Goal: Information Seeking & Learning: Check status

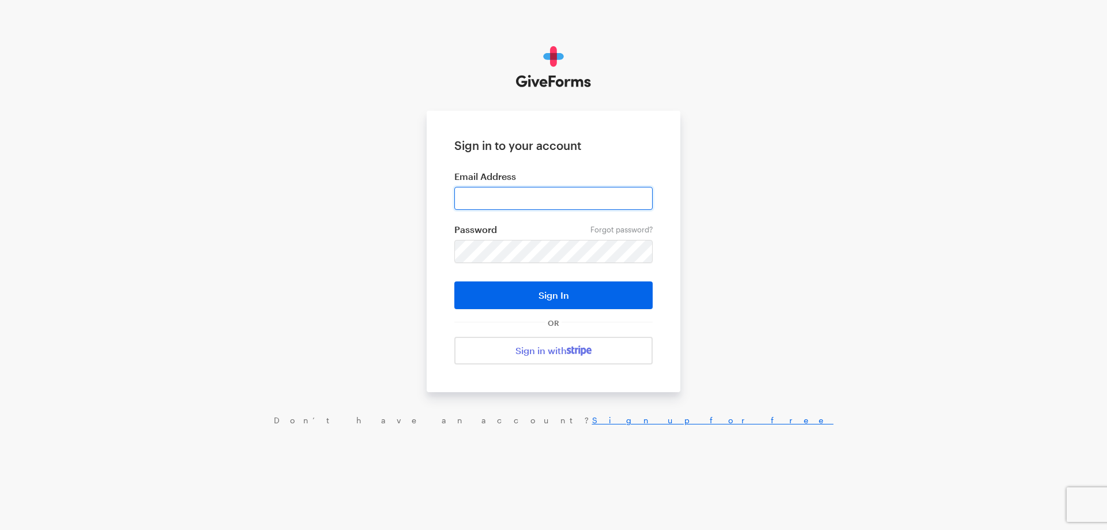
click at [507, 197] on input "email" at bounding box center [553, 198] width 198 height 23
type input "haltura@brightfocus.org"
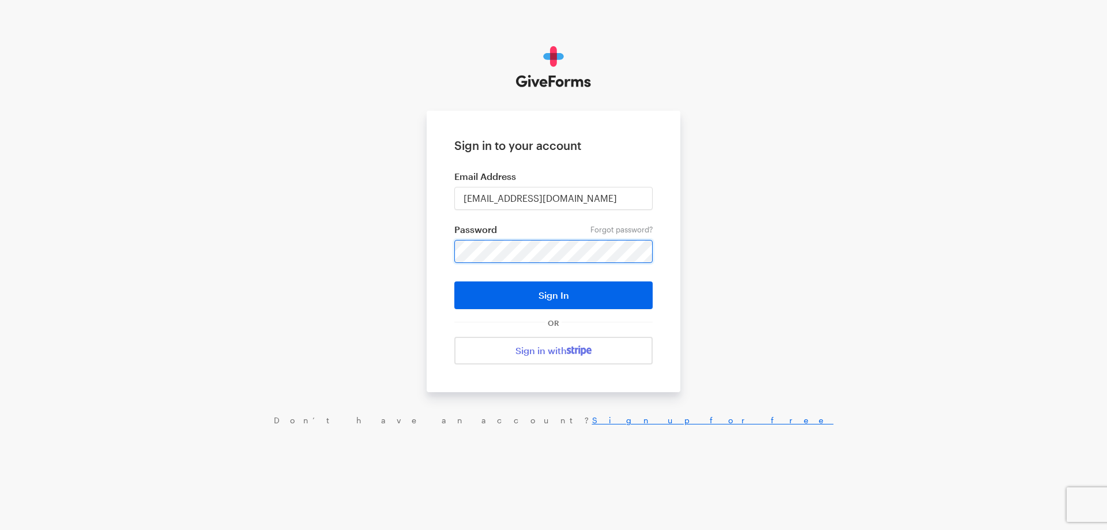
click at [454, 281] on button "Sign In" at bounding box center [553, 295] width 198 height 28
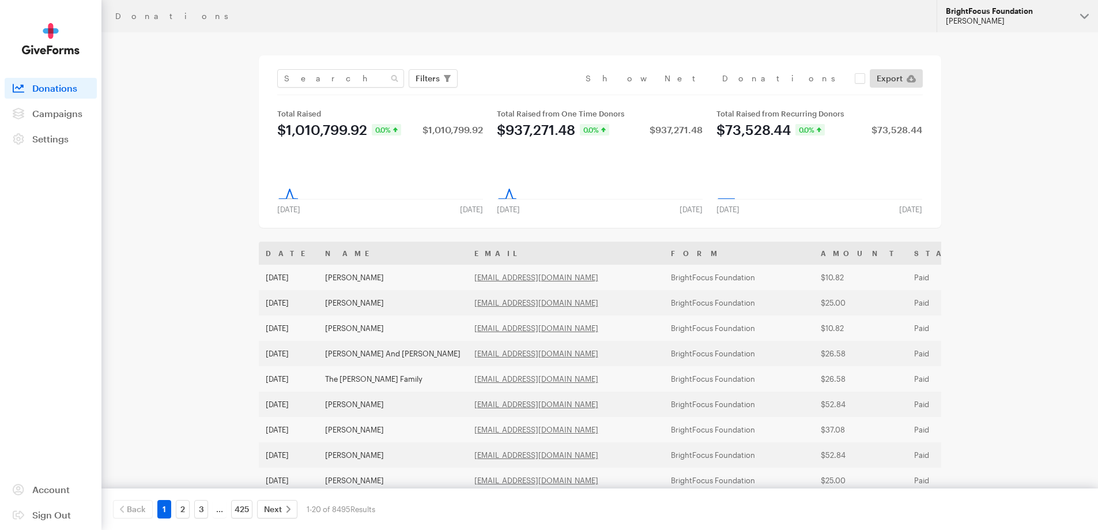
click at [1007, 21] on div "[PERSON_NAME]" at bounding box center [1008, 21] width 125 height 10
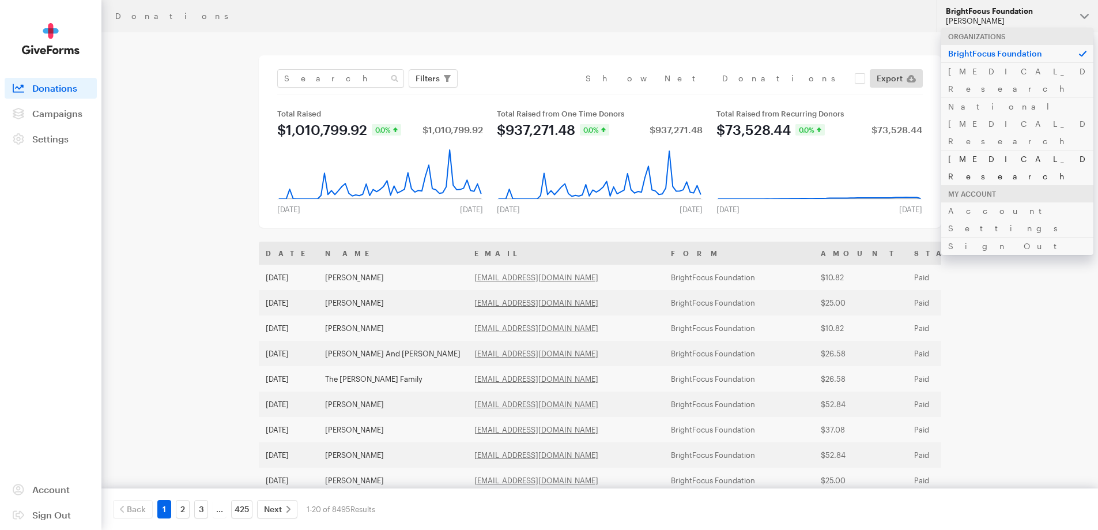
click at [1006, 150] on link "Alzheimer's Disease Research" at bounding box center [1017, 167] width 152 height 35
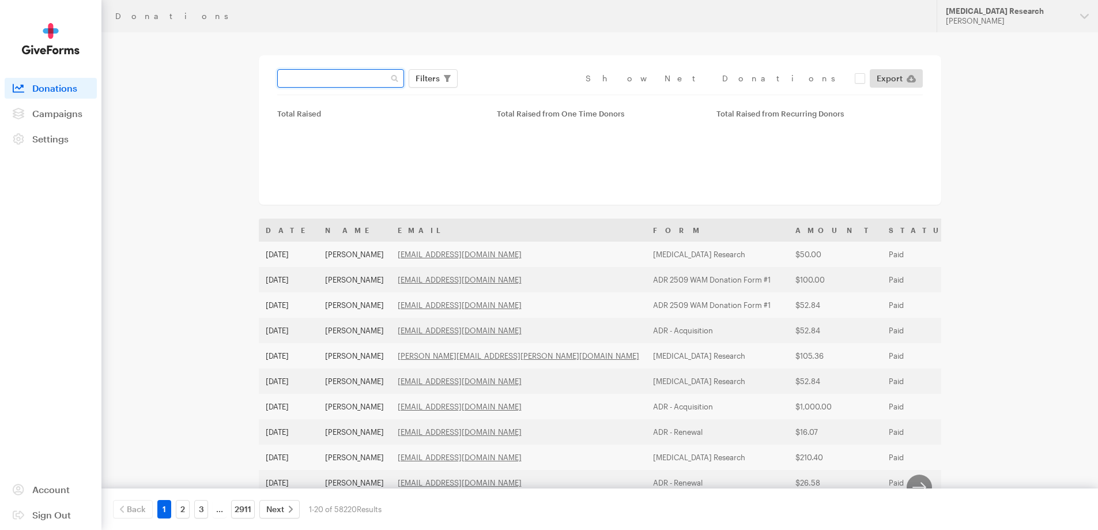
drag, startPoint x: 0, startPoint y: 0, endPoint x: 341, endPoint y: 80, distance: 349.8
click at [341, 80] on input "text" at bounding box center [340, 78] width 127 height 18
paste input "sboughman@gmail.com"
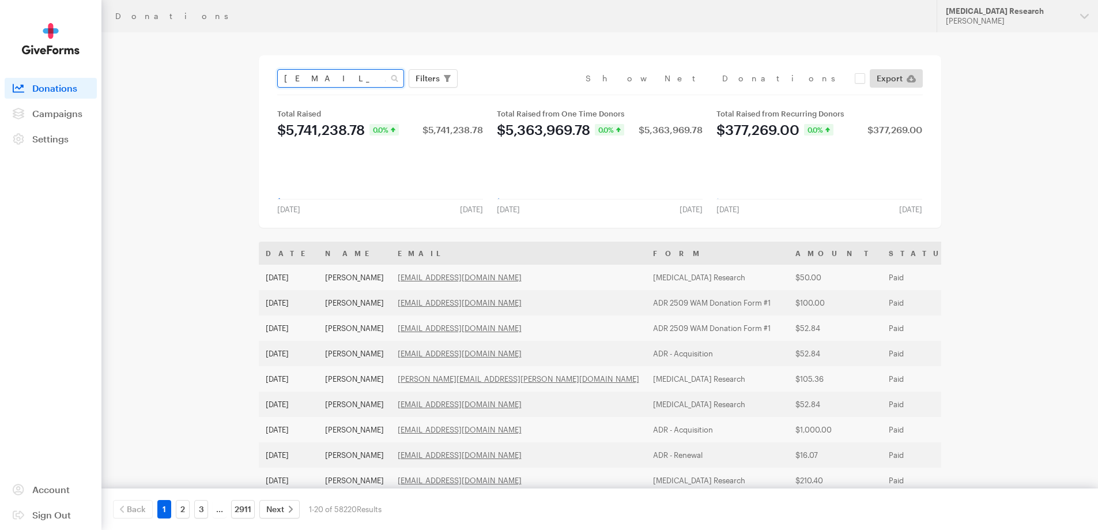
type input "sboughman@gmail.com"
click at [515, 93] on button "Apply" at bounding box center [533, 102] width 37 height 18
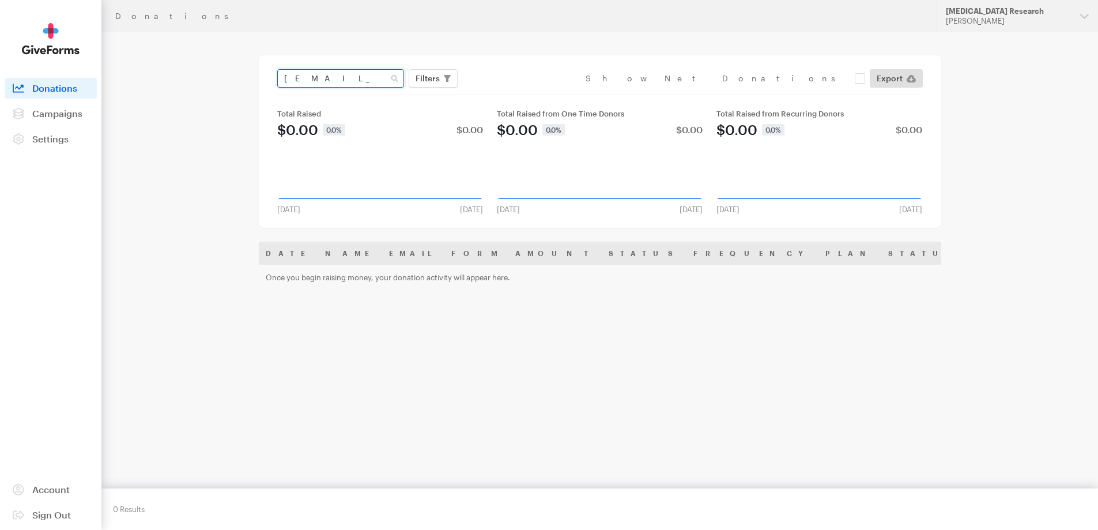
drag, startPoint x: 379, startPoint y: 81, endPoint x: 245, endPoint y: 56, distance: 136.5
click at [246, 57] on main "Donations sboughman@gmail.com Filters Clear Filters Apply Date Aug 15, 2025 - S…" at bounding box center [549, 284] width 830 height 505
click at [225, 81] on main "Donations Filters Clear Filters Apply Date Aug 15, 2025 - Sep 11, 2025 Forms AD…" at bounding box center [549, 284] width 830 height 505
click at [955, 19] on div "[PERSON_NAME]" at bounding box center [1008, 21] width 125 height 10
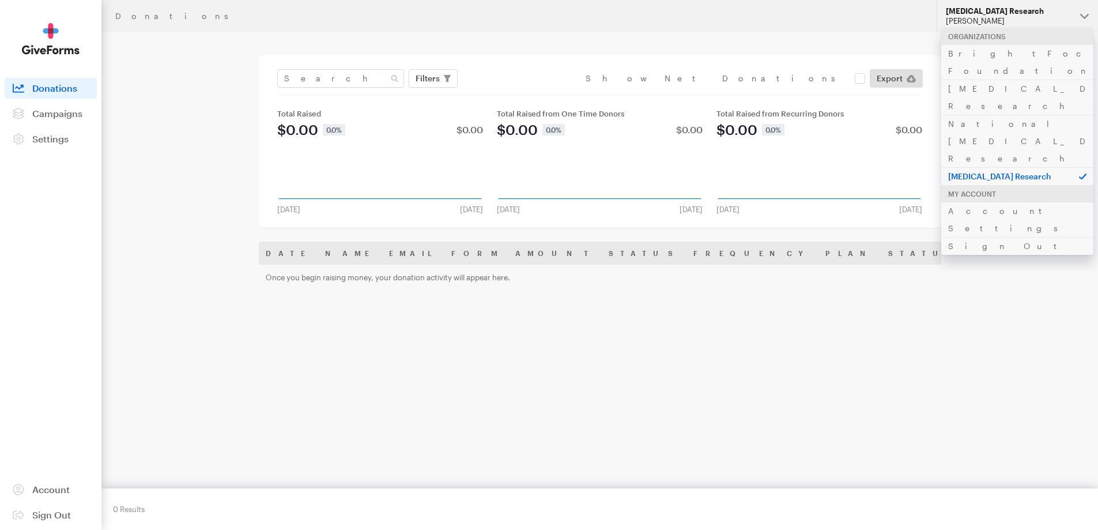
click at [1001, 185] on div "My Account" at bounding box center [1017, 193] width 152 height 17
click at [1003, 167] on p "[MEDICAL_DATA] Research" at bounding box center [1017, 176] width 152 height 18
click at [1005, 167] on p "[MEDICAL_DATA] Research" at bounding box center [1017, 176] width 152 height 18
click at [217, 137] on main "Donations Filters Clear Filters Apply Date Aug 15, 2025 - Sep 11, 2025 Forms AD…" at bounding box center [549, 284] width 830 height 505
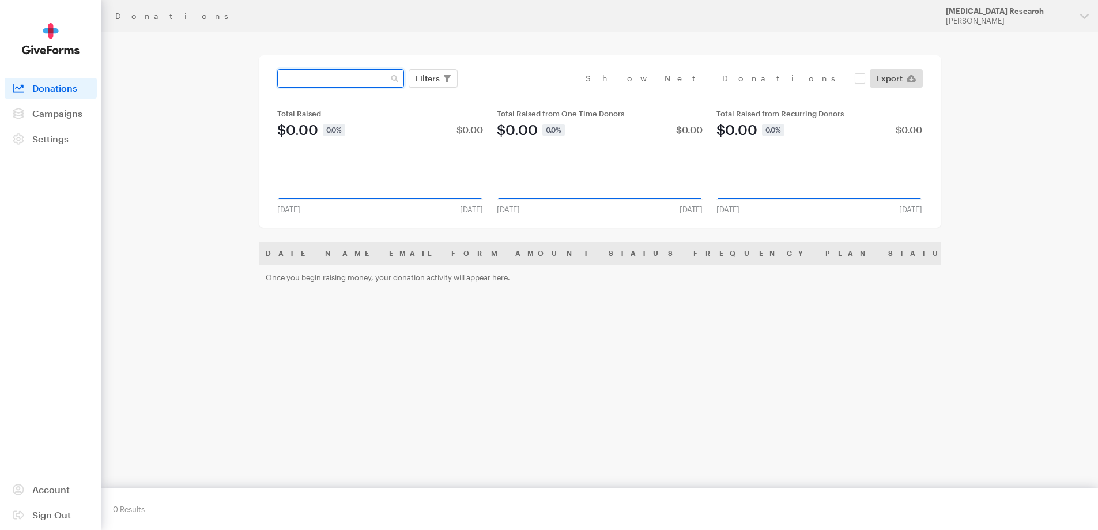
click at [317, 82] on input "text" at bounding box center [340, 78] width 127 height 18
click at [515, 93] on button "Apply" at bounding box center [533, 102] width 37 height 18
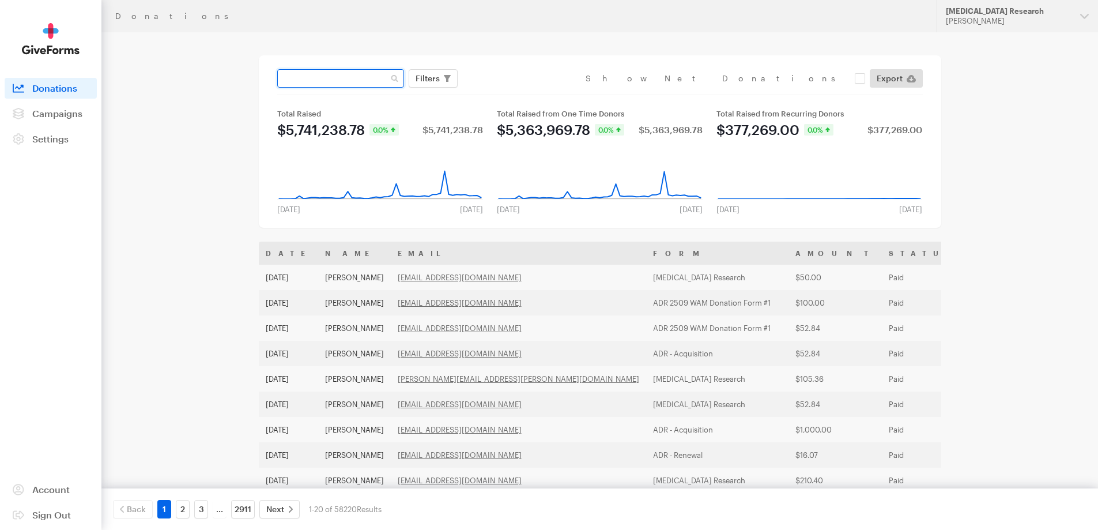
click at [363, 79] on input "text" at bounding box center [340, 78] width 127 height 18
type input "[PERSON_NAME]"
click at [515, 93] on button "Apply" at bounding box center [533, 102] width 37 height 18
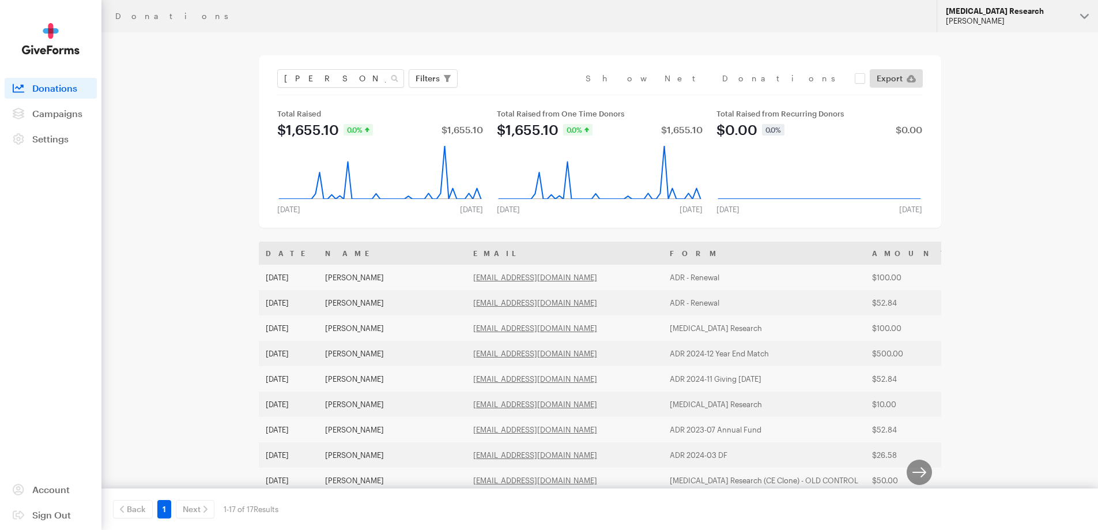
click at [1014, 12] on div "[MEDICAL_DATA] Research" at bounding box center [1008, 11] width 125 height 10
click at [350, 81] on input "[PERSON_NAME]" at bounding box center [340, 78] width 127 height 18
type input "[PERSON_NAME]"
click at [515, 93] on button "Apply" at bounding box center [533, 102] width 37 height 18
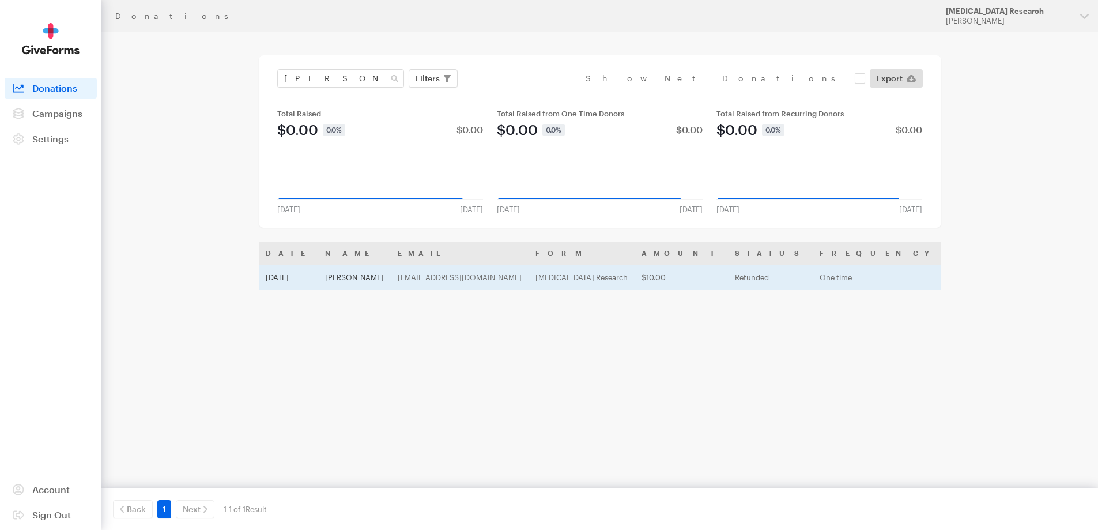
click at [347, 279] on td "[PERSON_NAME]" at bounding box center [354, 277] width 73 height 25
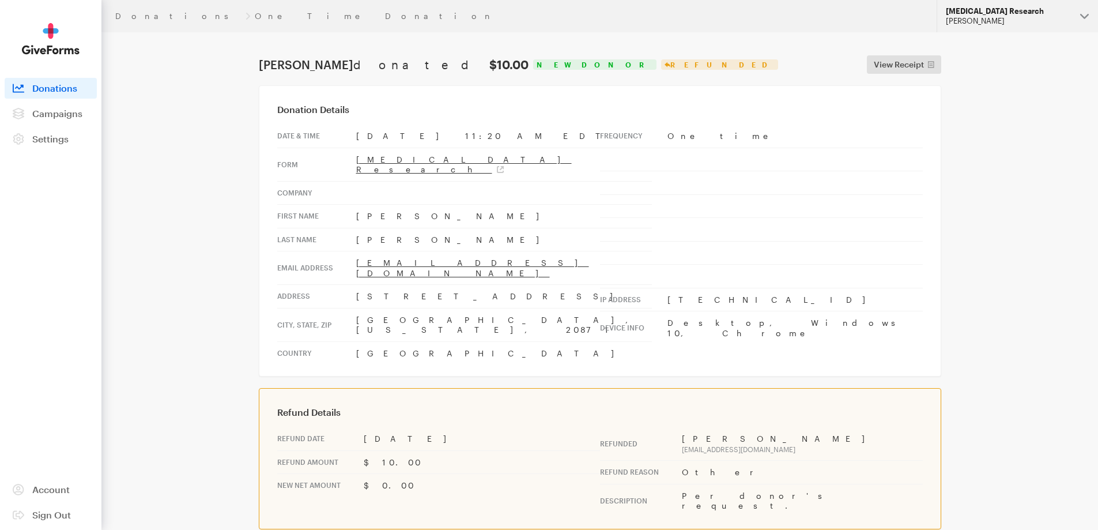
click at [1003, 2] on button "Alzheimer's Disease Research Hazel Bartolo" at bounding box center [1017, 16] width 161 height 32
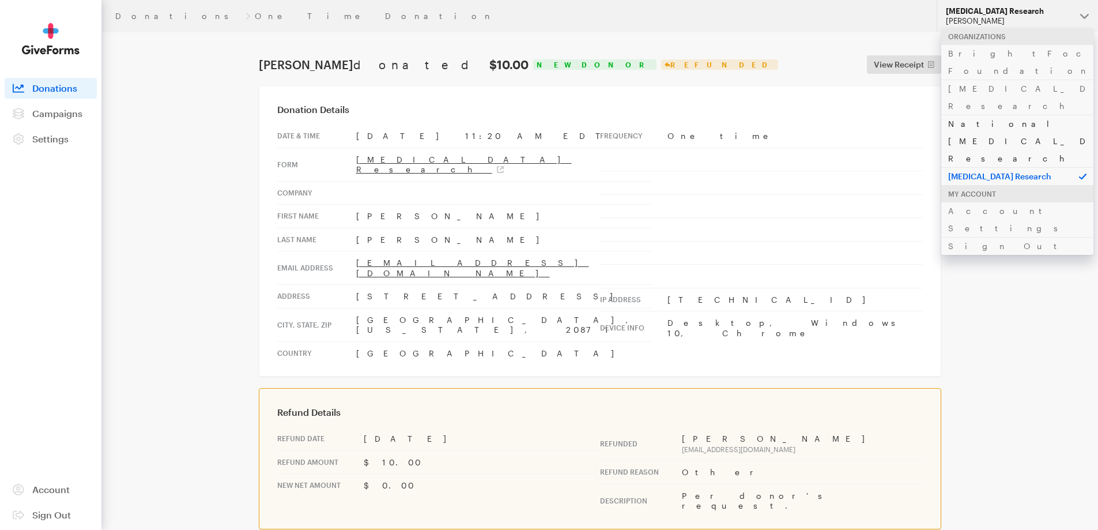
click at [999, 115] on link "National [MEDICAL_DATA] Research" at bounding box center [1017, 141] width 152 height 52
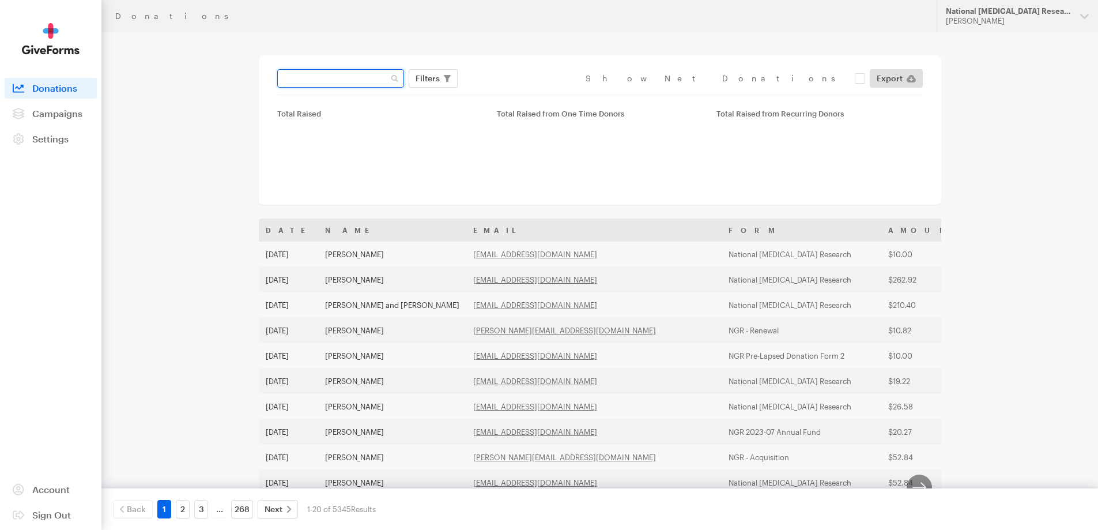
click at [363, 84] on input "text" at bounding box center [340, 78] width 127 height 18
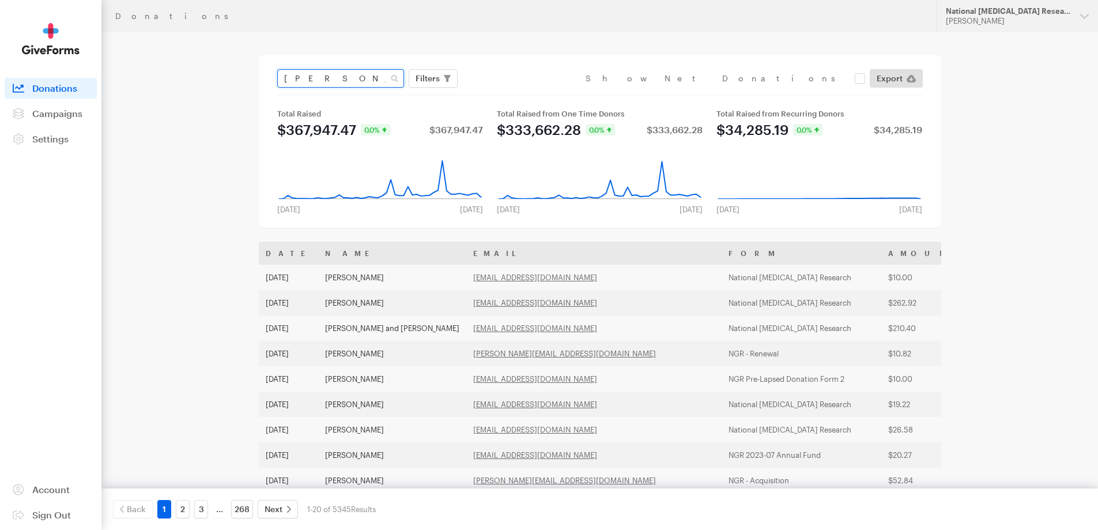
type input "hazel bartolo"
click at [515, 93] on button "Apply" at bounding box center [533, 102] width 37 height 18
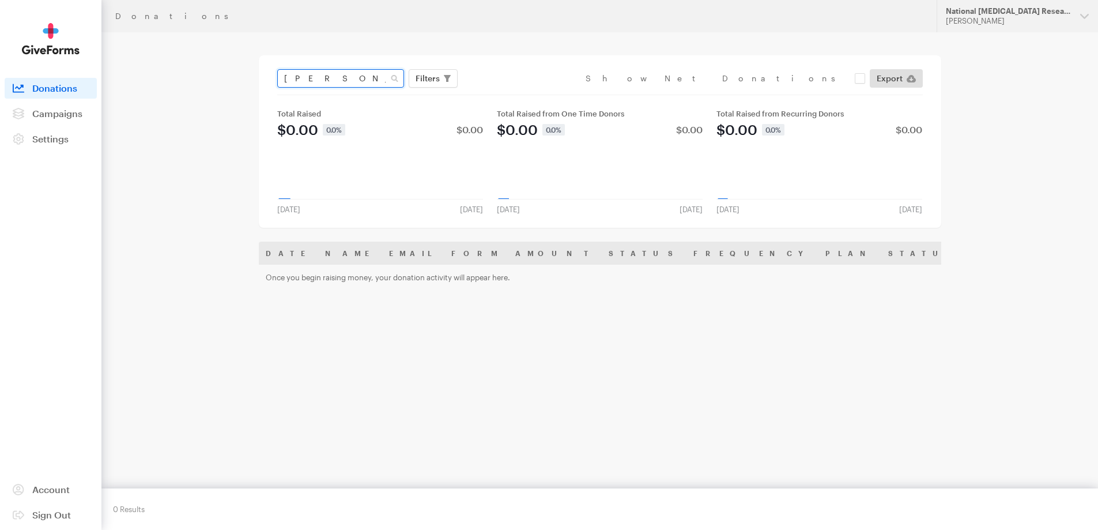
click at [350, 78] on input "hazel bartolo" at bounding box center [340, 78] width 127 height 18
type input "hazel"
click at [515, 93] on button "Apply" at bounding box center [533, 102] width 37 height 18
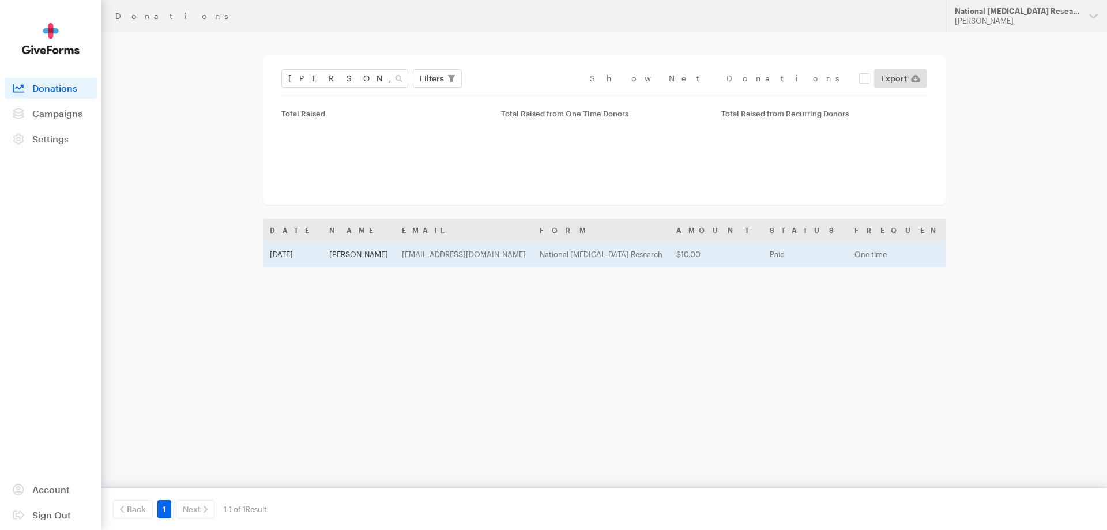
click at [360, 253] on table "Date Name Email Form Amount Status Frequency Plan Status Payment Method Sep 11,…" at bounding box center [789, 242] width 1052 height 48
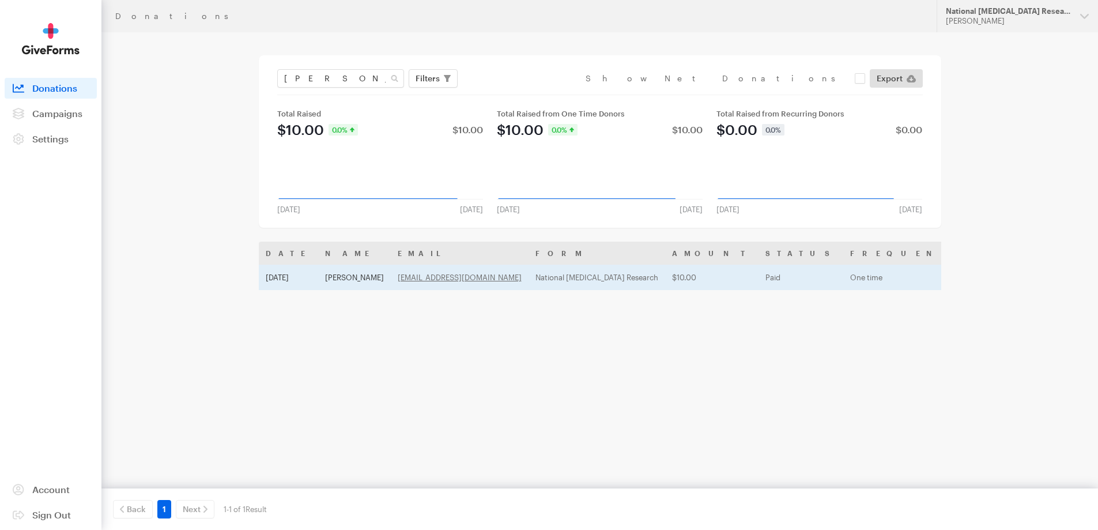
click at [361, 273] on td "Hazel Mae Bartolo" at bounding box center [354, 277] width 73 height 25
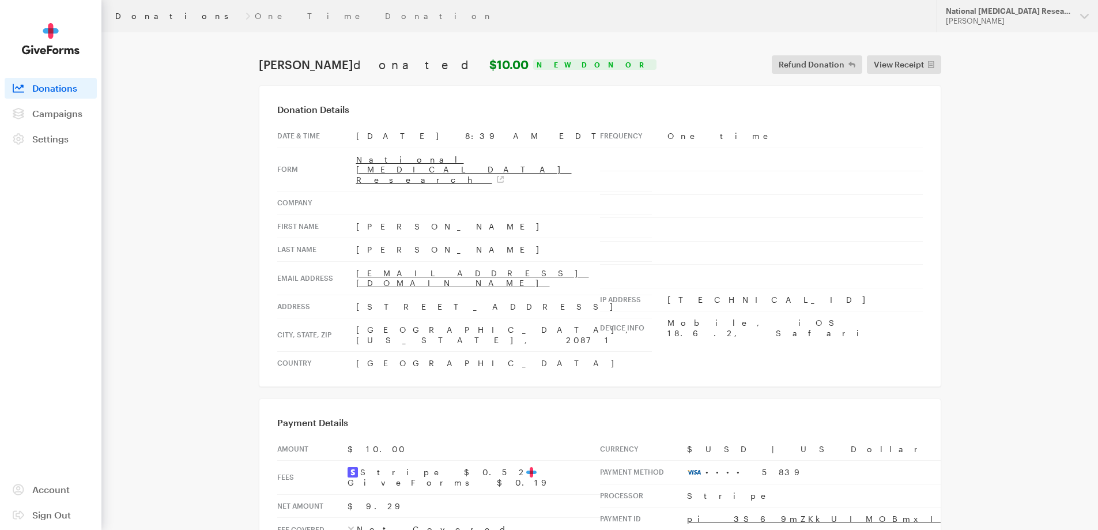
click at [128, 17] on link "Donations" at bounding box center [178, 16] width 126 height 9
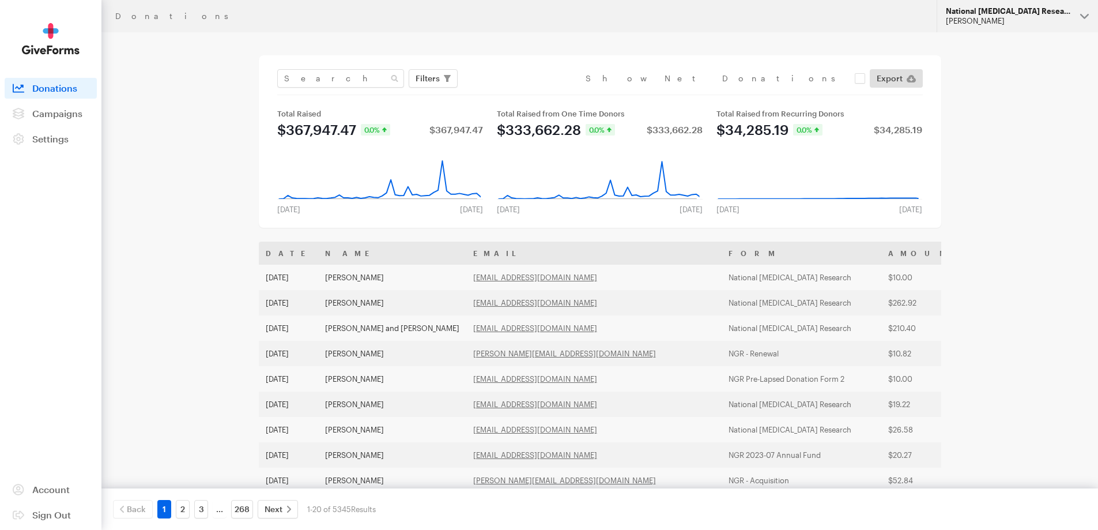
click at [973, 9] on div "National [MEDICAL_DATA] Research" at bounding box center [1008, 11] width 125 height 10
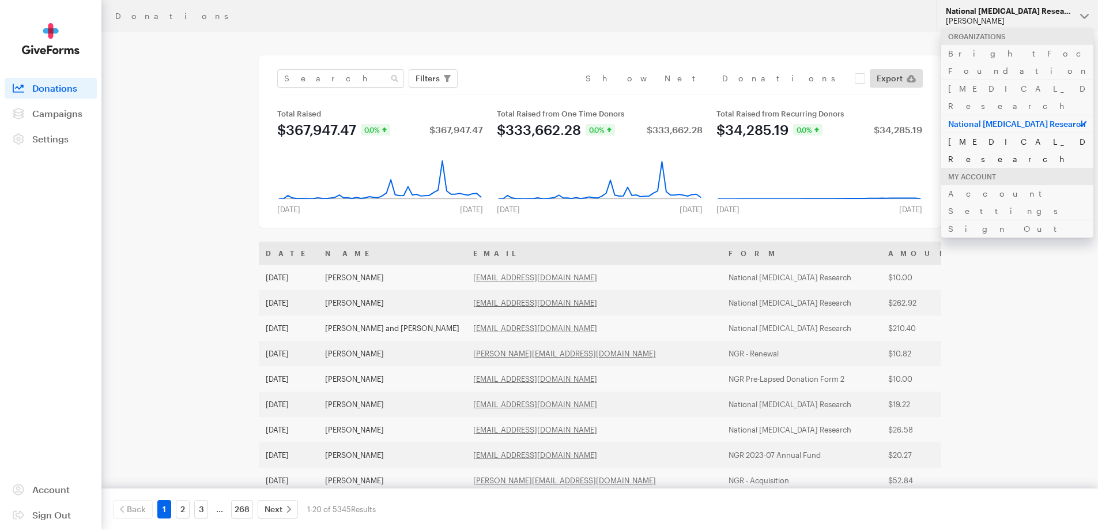
click at [992, 133] on link "[MEDICAL_DATA] Research" at bounding box center [1017, 150] width 152 height 35
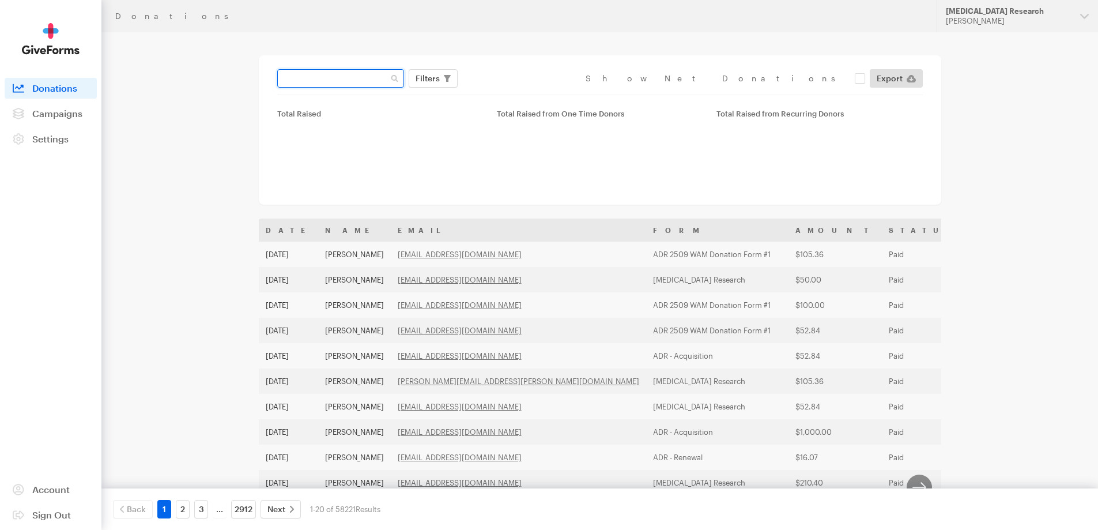
click at [355, 77] on input "text" at bounding box center [340, 78] width 127 height 18
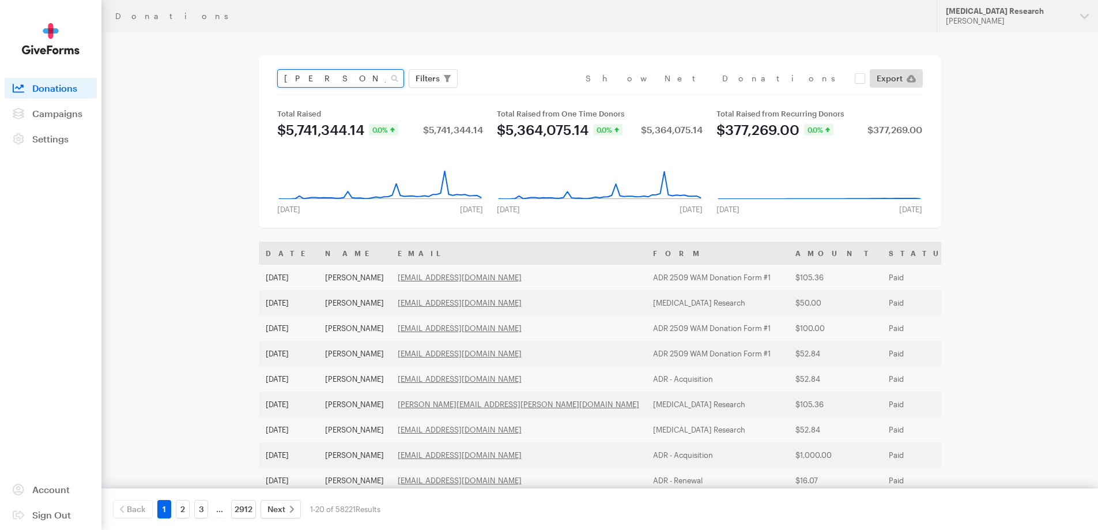
type input "hazel mae"
click at [515, 93] on button "Apply" at bounding box center [533, 102] width 37 height 18
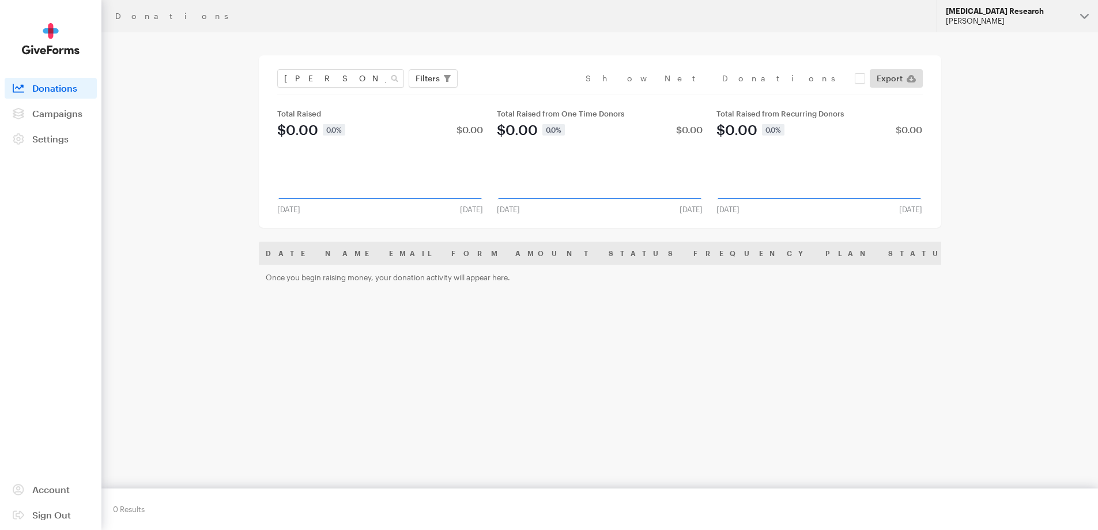
click at [1046, 17] on div "[PERSON_NAME]" at bounding box center [1008, 21] width 125 height 10
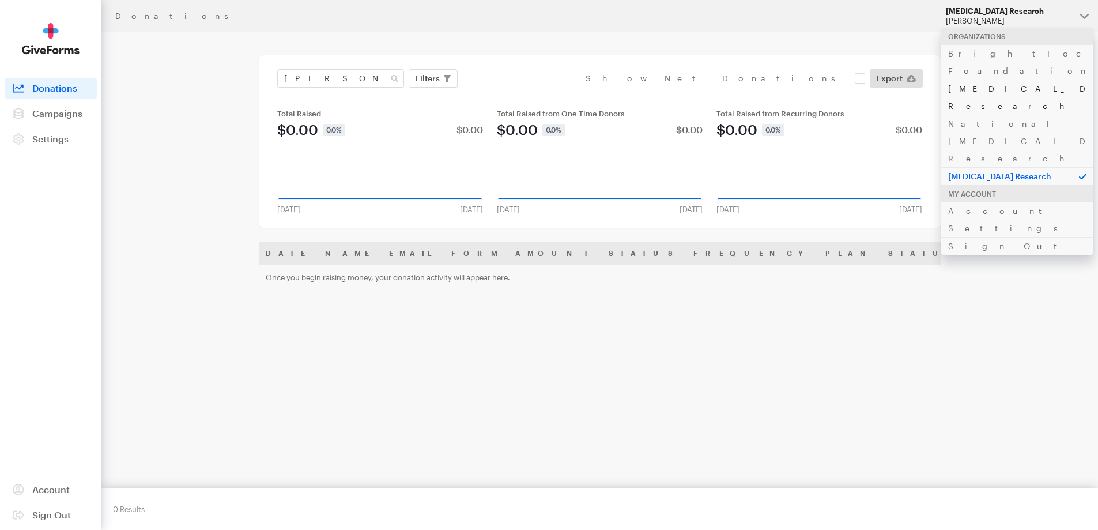
click at [983, 80] on link "[MEDICAL_DATA] Research" at bounding box center [1017, 97] width 152 height 35
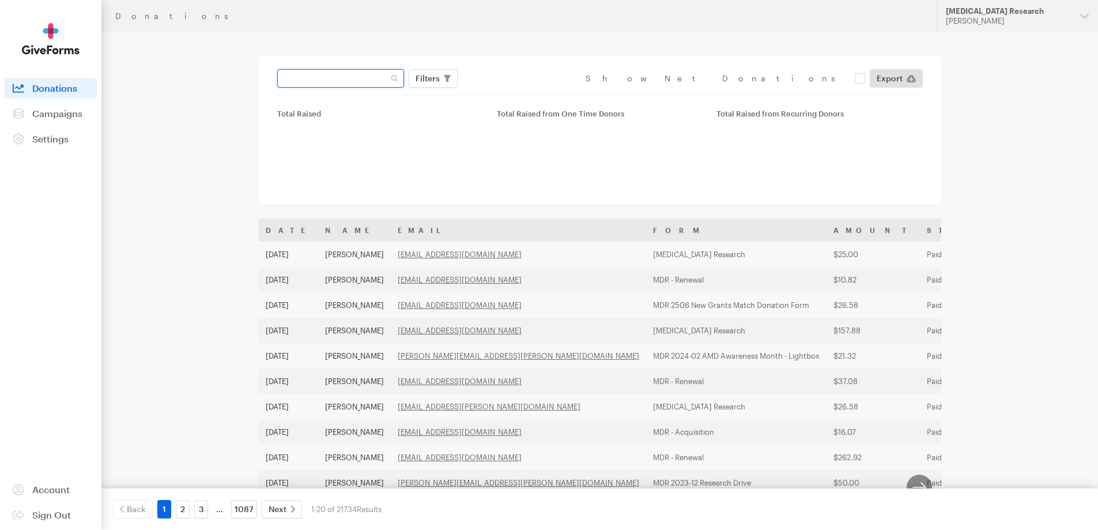
click at [315, 74] on input "text" at bounding box center [340, 78] width 127 height 18
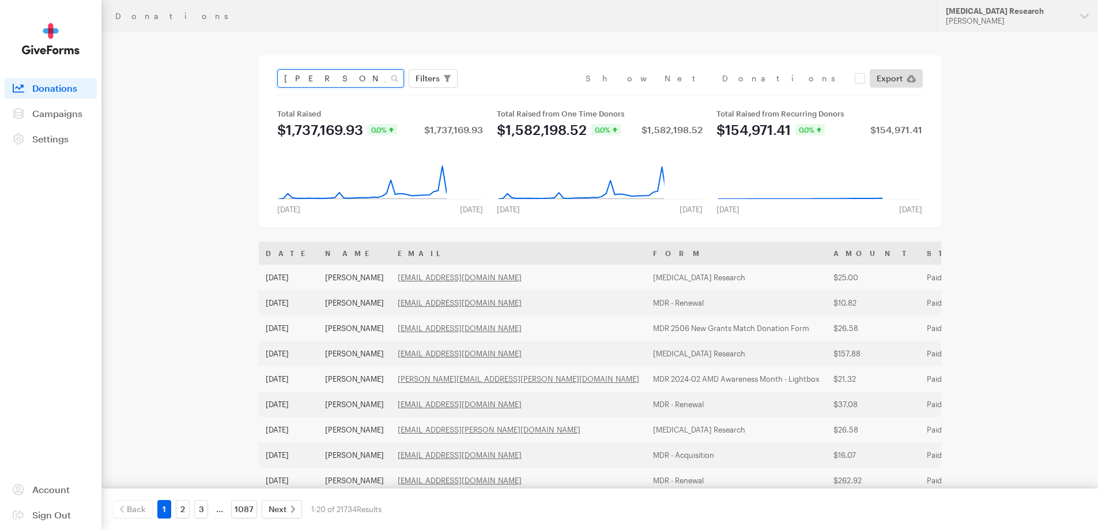
type input "[PERSON_NAME]"
click at [515, 93] on button "Apply" at bounding box center [533, 102] width 37 height 18
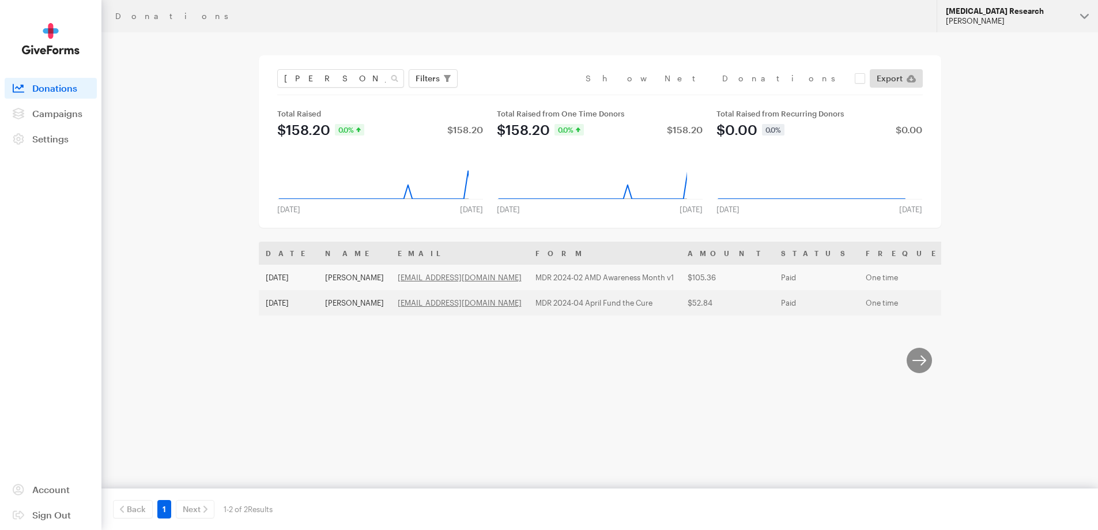
click at [1017, 6] on button "Macular Degeneration Research Hazel Bartolo" at bounding box center [1017, 16] width 161 height 32
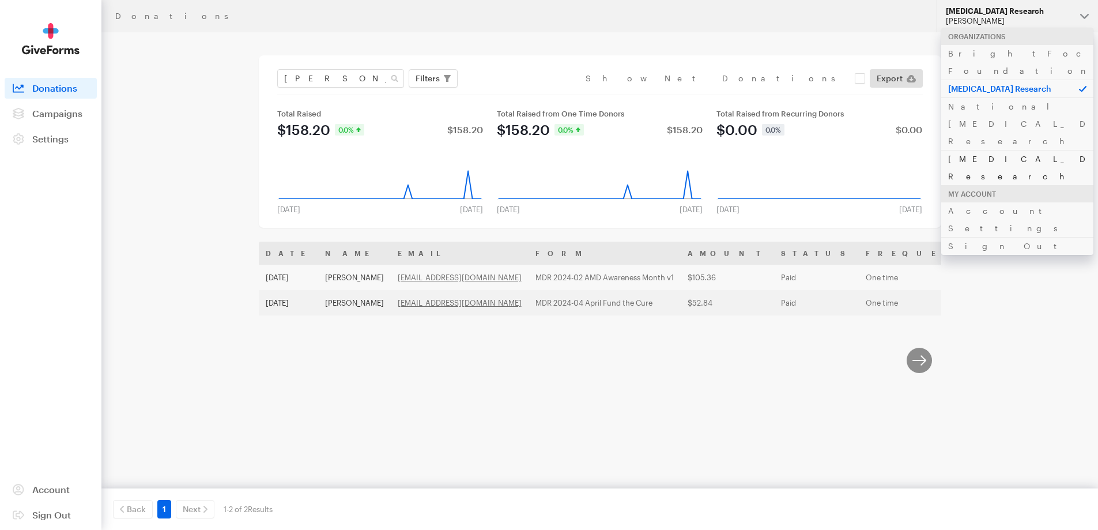
click at [978, 150] on link "[MEDICAL_DATA] Research" at bounding box center [1017, 167] width 152 height 35
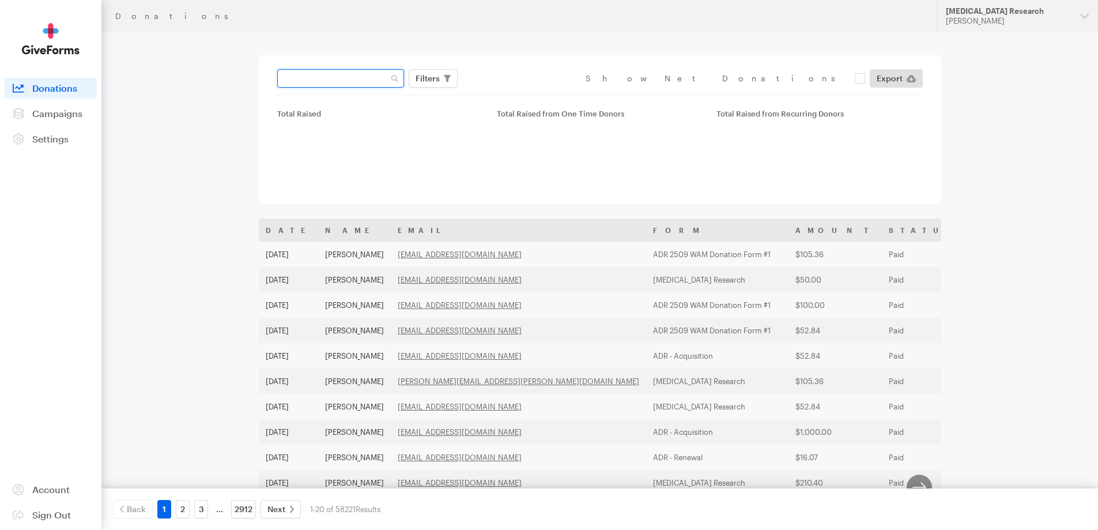
click at [329, 82] on input "text" at bounding box center [340, 78] width 127 height 18
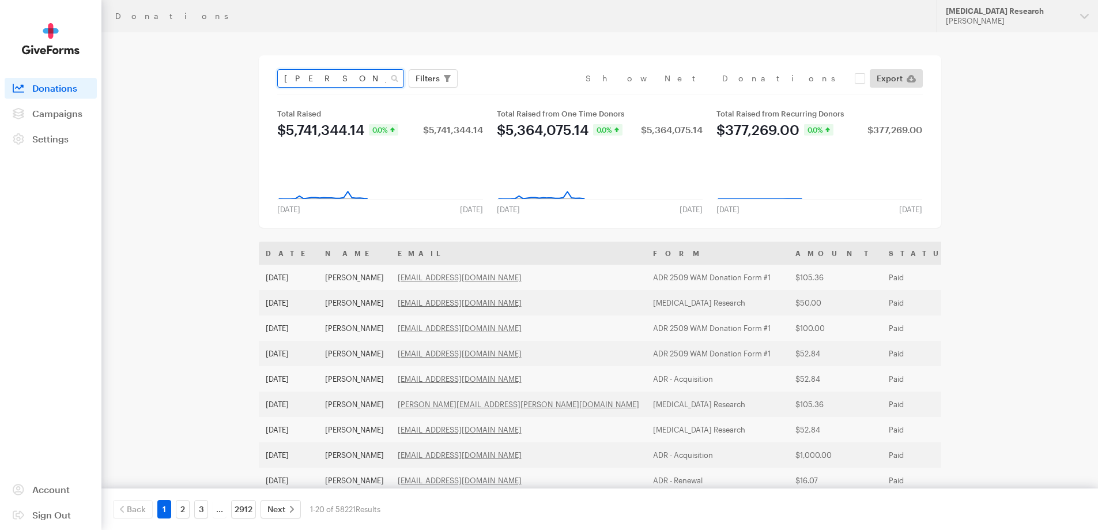
type input "[PERSON_NAME]"
click at [515, 93] on button "Apply" at bounding box center [533, 102] width 37 height 18
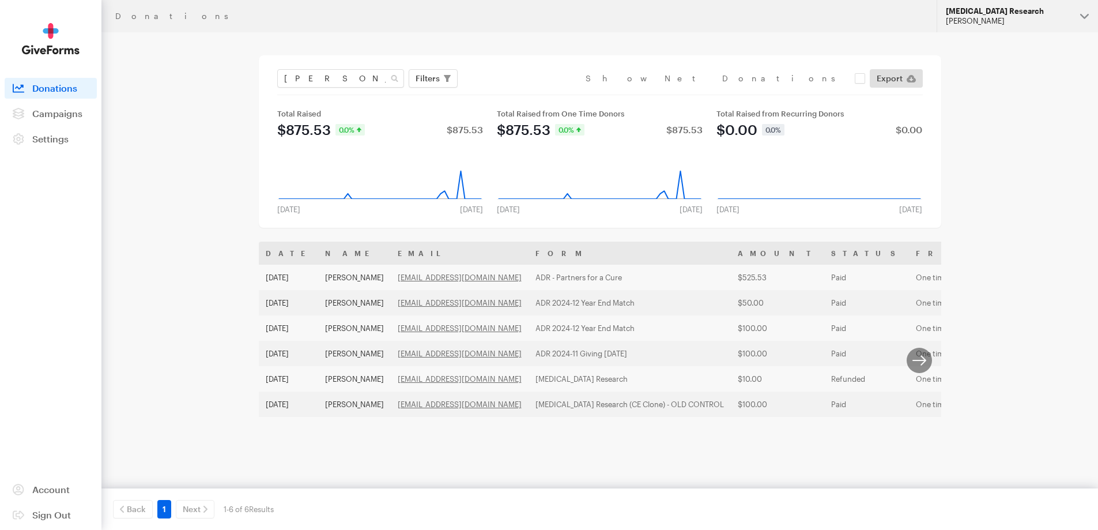
click at [1018, 13] on div "[MEDICAL_DATA] Research" at bounding box center [1008, 11] width 125 height 10
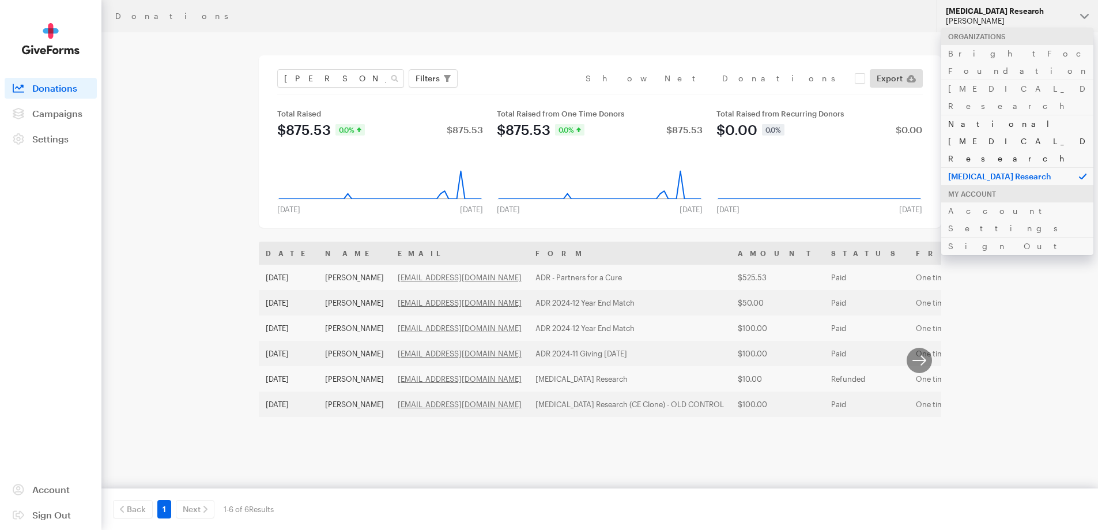
click at [990, 115] on link "National [MEDICAL_DATA] Research" at bounding box center [1017, 141] width 152 height 52
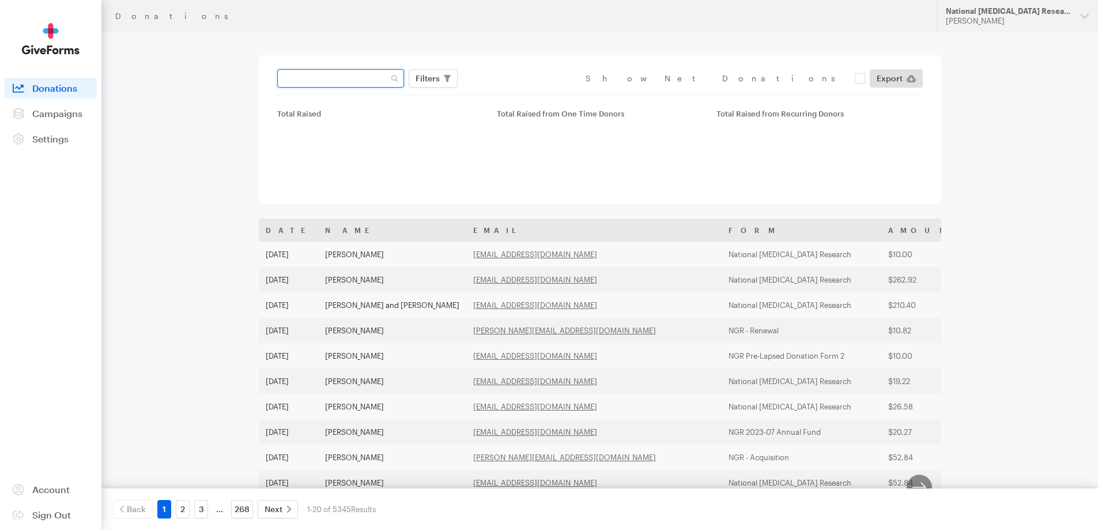
drag, startPoint x: 0, startPoint y: 0, endPoint x: 332, endPoint y: 82, distance: 342.1
click at [332, 83] on input "text" at bounding box center [340, 78] width 127 height 18
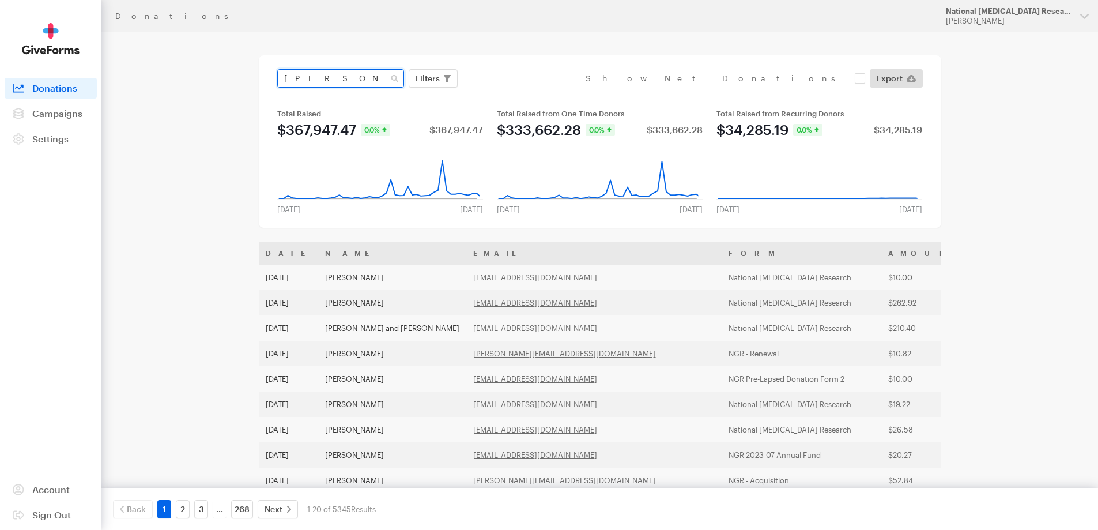
type input "[PERSON_NAME]"
click at [515, 93] on button "Apply" at bounding box center [533, 102] width 37 height 18
